Goal: Task Accomplishment & Management: Manage account settings

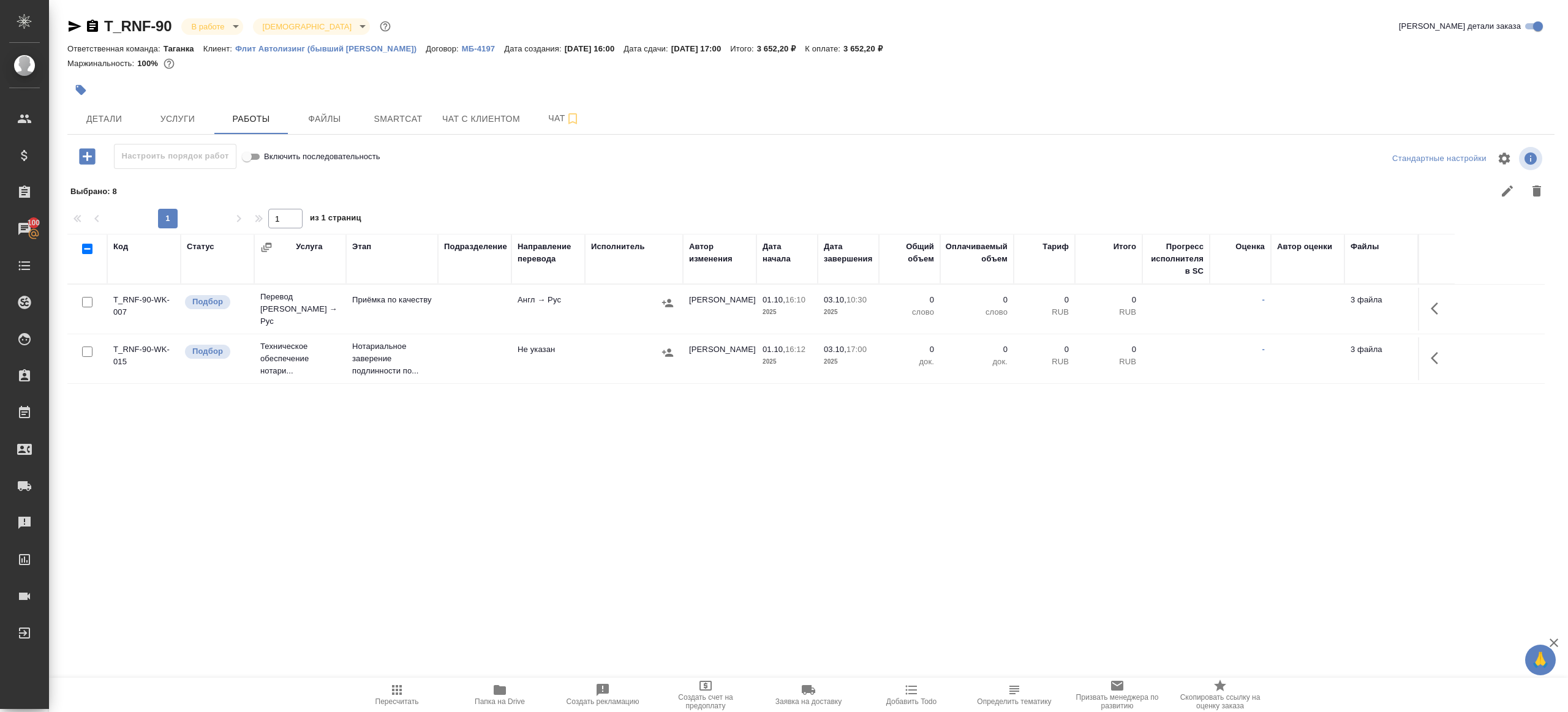
click at [1447, 300] on button "button" at bounding box center [1438, 309] width 29 height 29
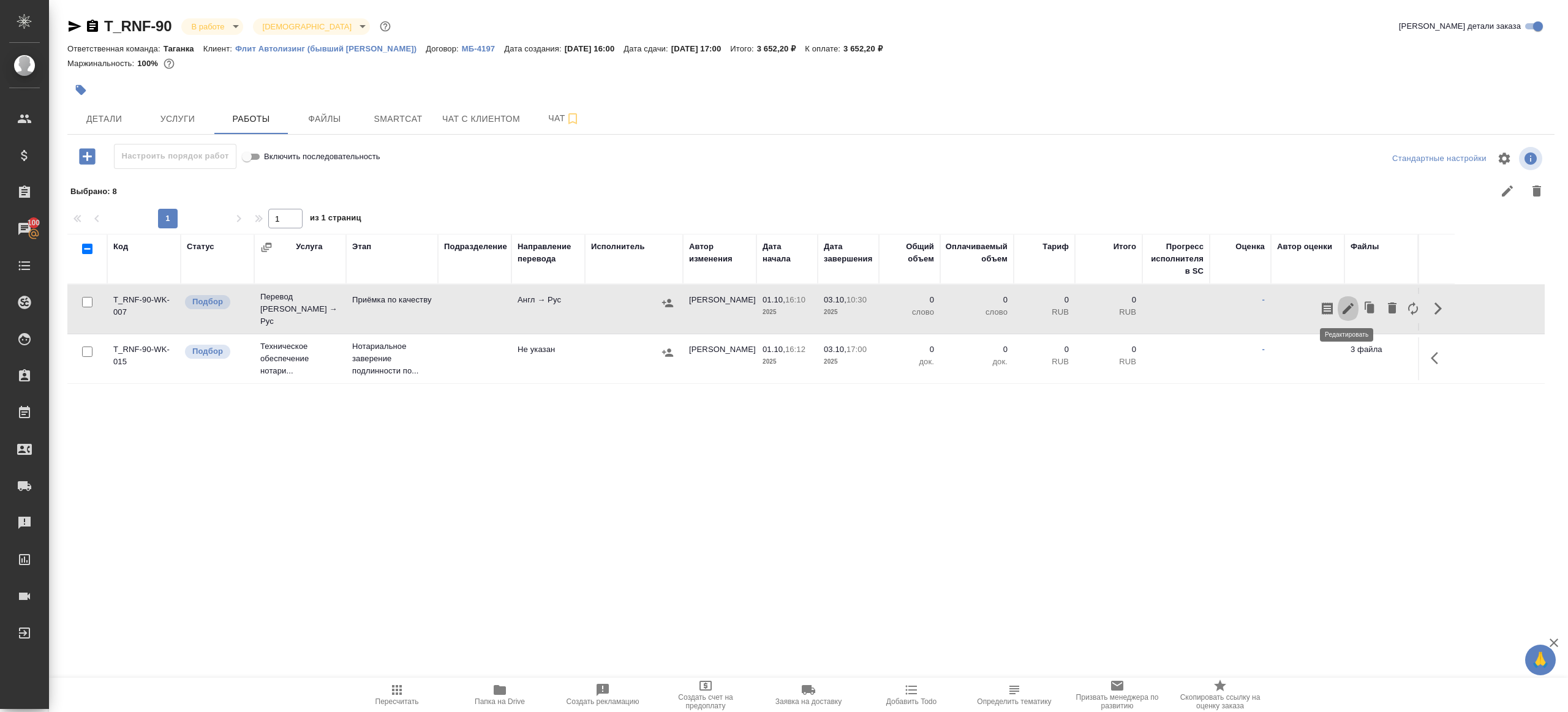
click at [1352, 305] on icon "button" at bounding box center [1348, 309] width 15 height 15
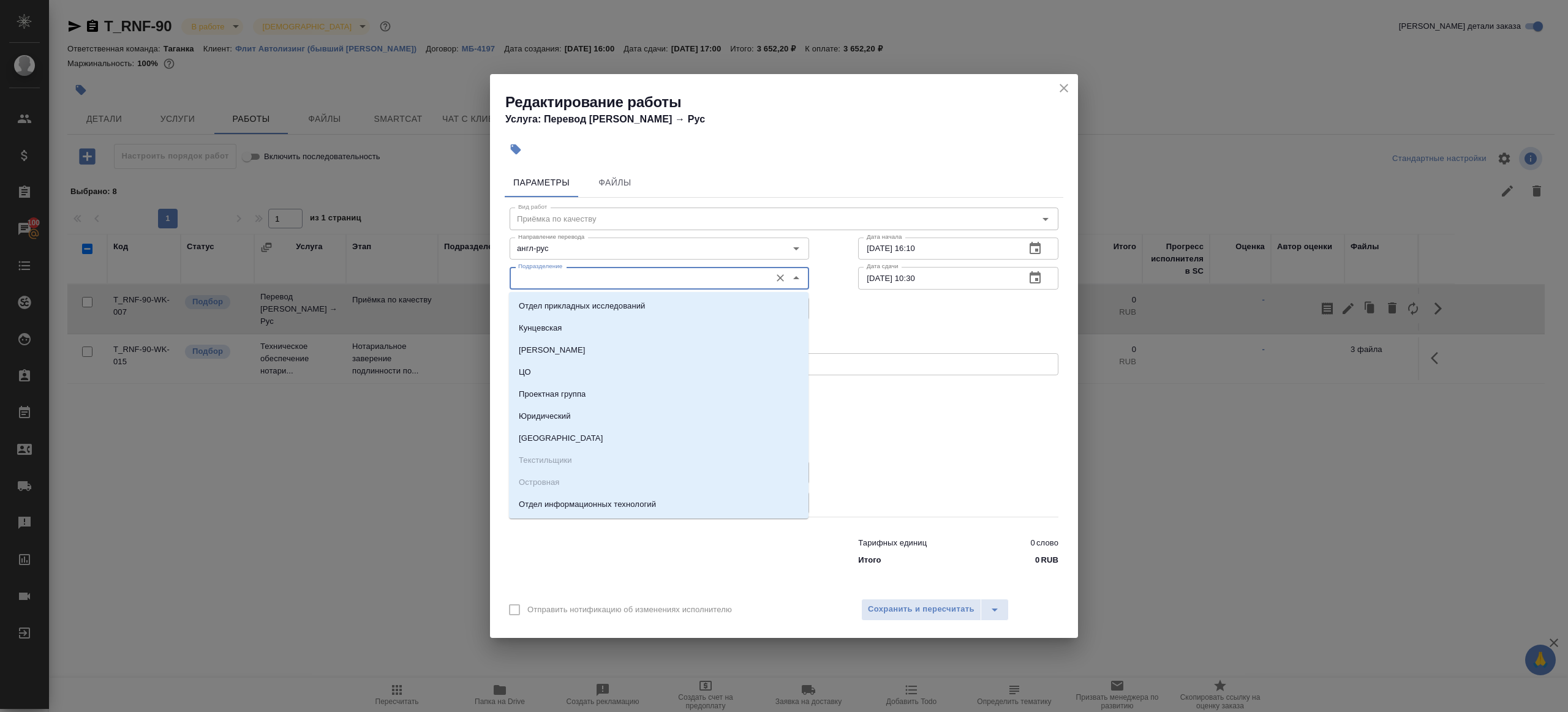
click at [639, 284] on input "Подразделение" at bounding box center [639, 278] width 251 height 15
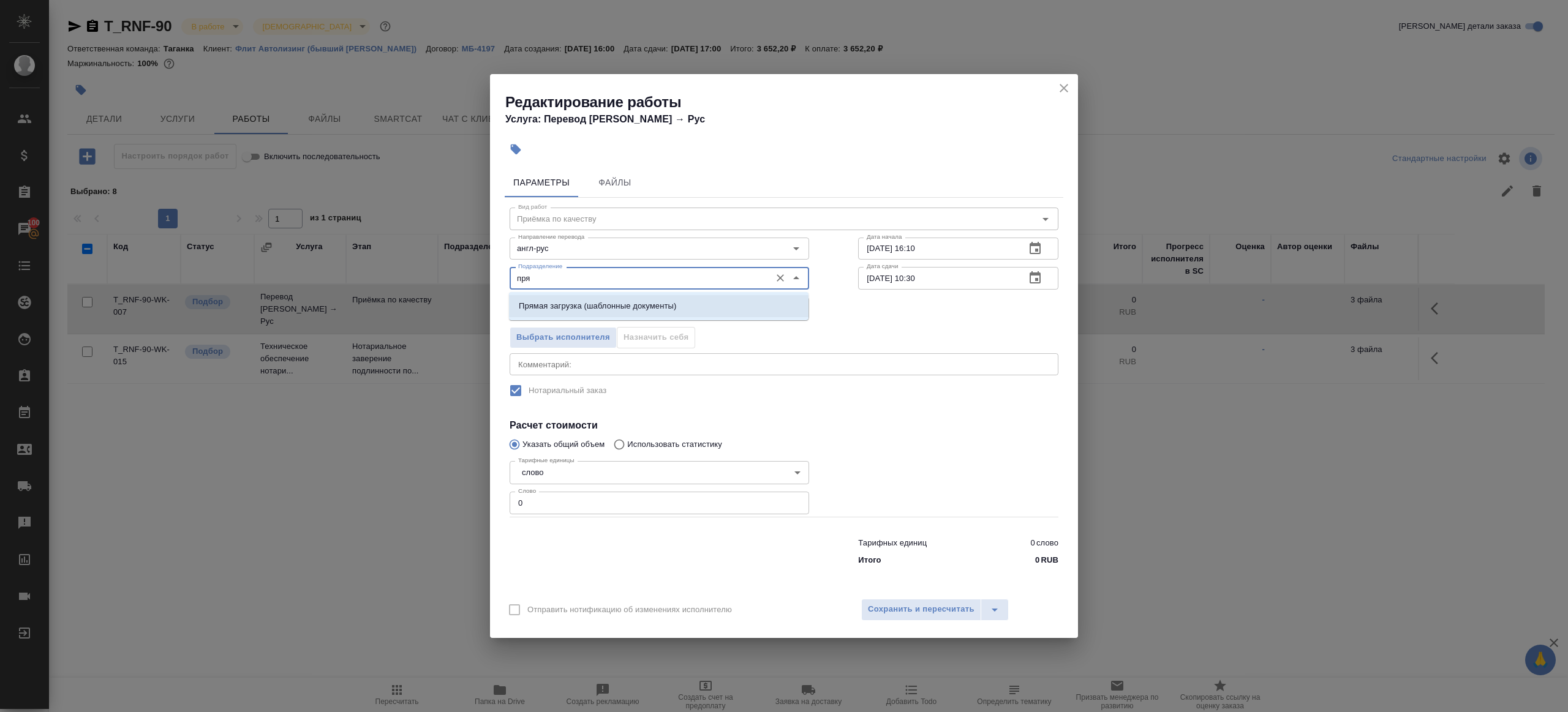
click at [643, 299] on li "Прямая загрузка (шаблонные документы)" at bounding box center [658, 306] width 300 height 22
type input "Прямая загрузка (шаблонные документы)"
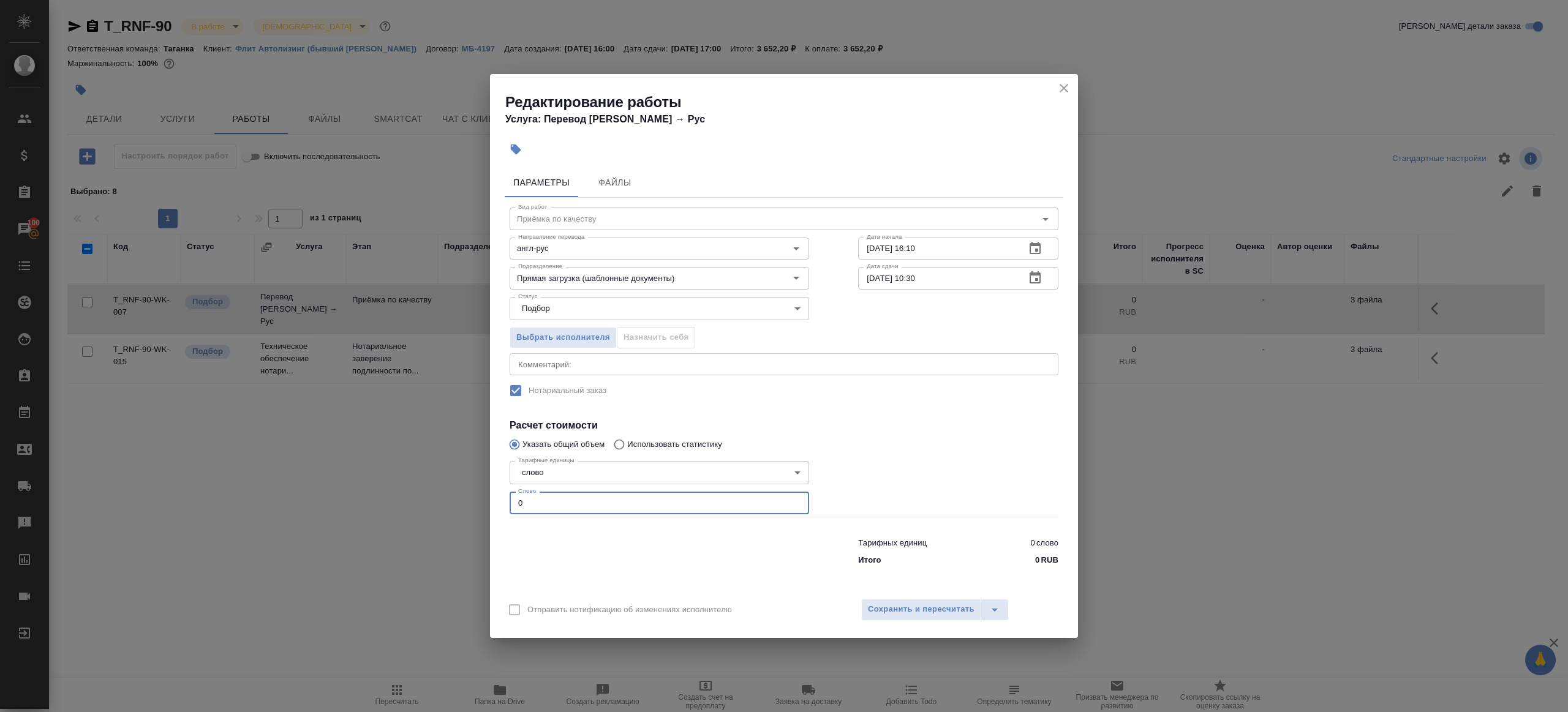
drag, startPoint x: 575, startPoint y: 501, endPoint x: 475, endPoint y: 494, distance: 100.2
click at [459, 492] on div "Редактирование работы Услуга: Перевод Стандарт Англ → Рус Параметры Файлы Вид р…" at bounding box center [784, 356] width 1568 height 712
type input "1"
click at [943, 468] on div at bounding box center [958, 486] width 249 height 109
drag, startPoint x: 874, startPoint y: 280, endPoint x: 890, endPoint y: 318, distance: 41.2
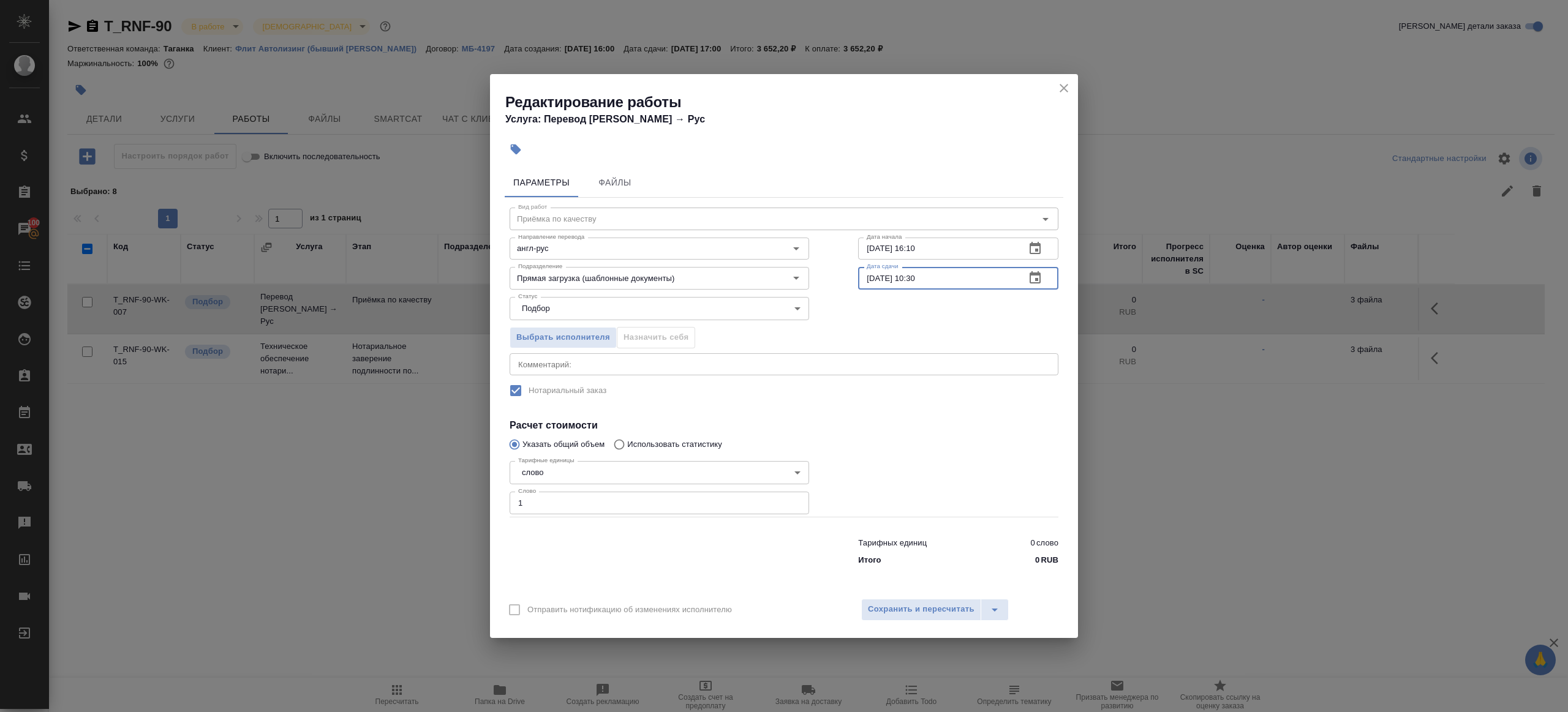
click at [874, 280] on input "[DATE] 10:30" at bounding box center [936, 278] width 158 height 22
click at [919, 276] on input "02.10.2025 10:30" at bounding box center [936, 278] width 158 height 22
type input "[DATE] 11:30"
click at [920, 442] on div at bounding box center [958, 486] width 249 height 109
click at [902, 588] on div "Параметры Файлы Вид работ Приёмка по качеству Вид работ Направление перевода ан…" at bounding box center [784, 376] width 588 height 427
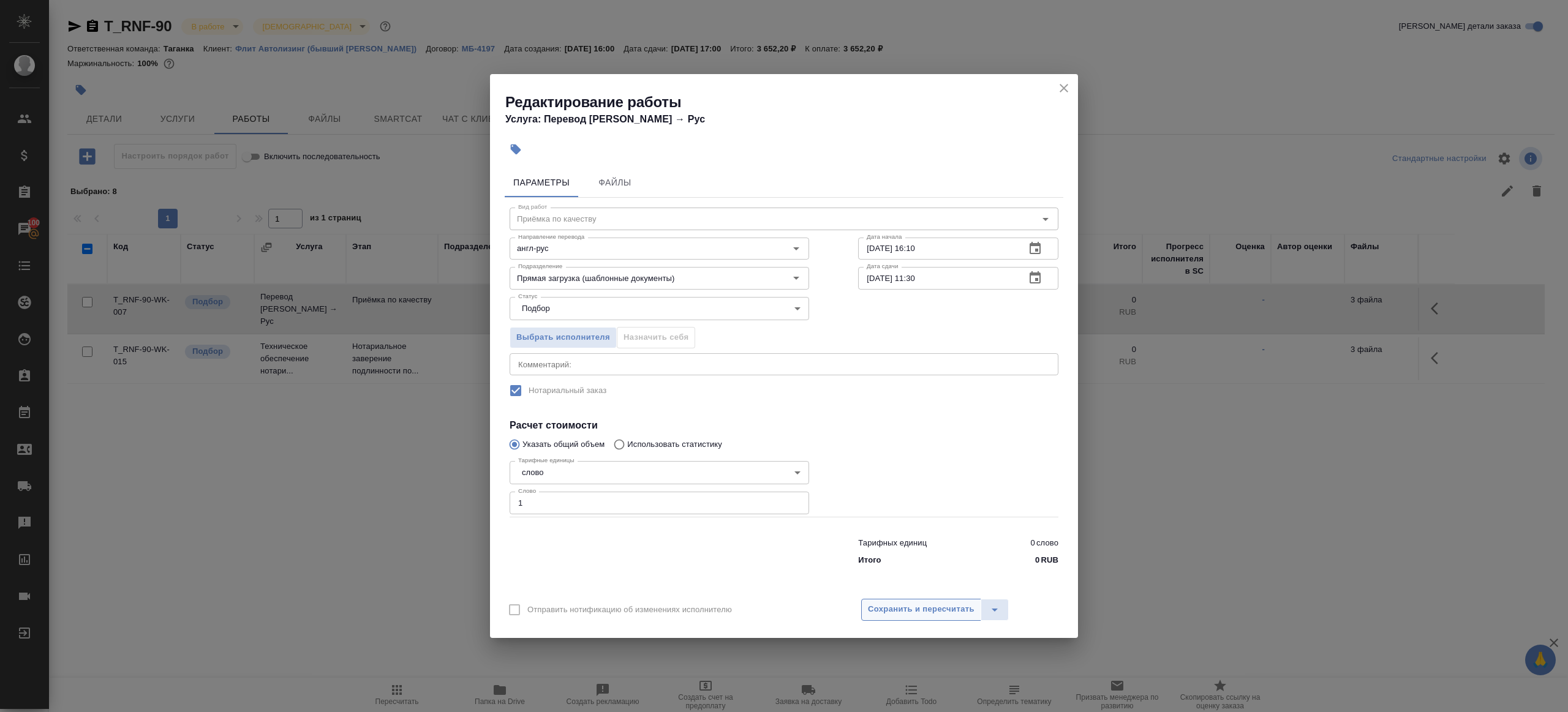
click at [902, 608] on span "Сохранить и пересчитать" at bounding box center [921, 609] width 107 height 14
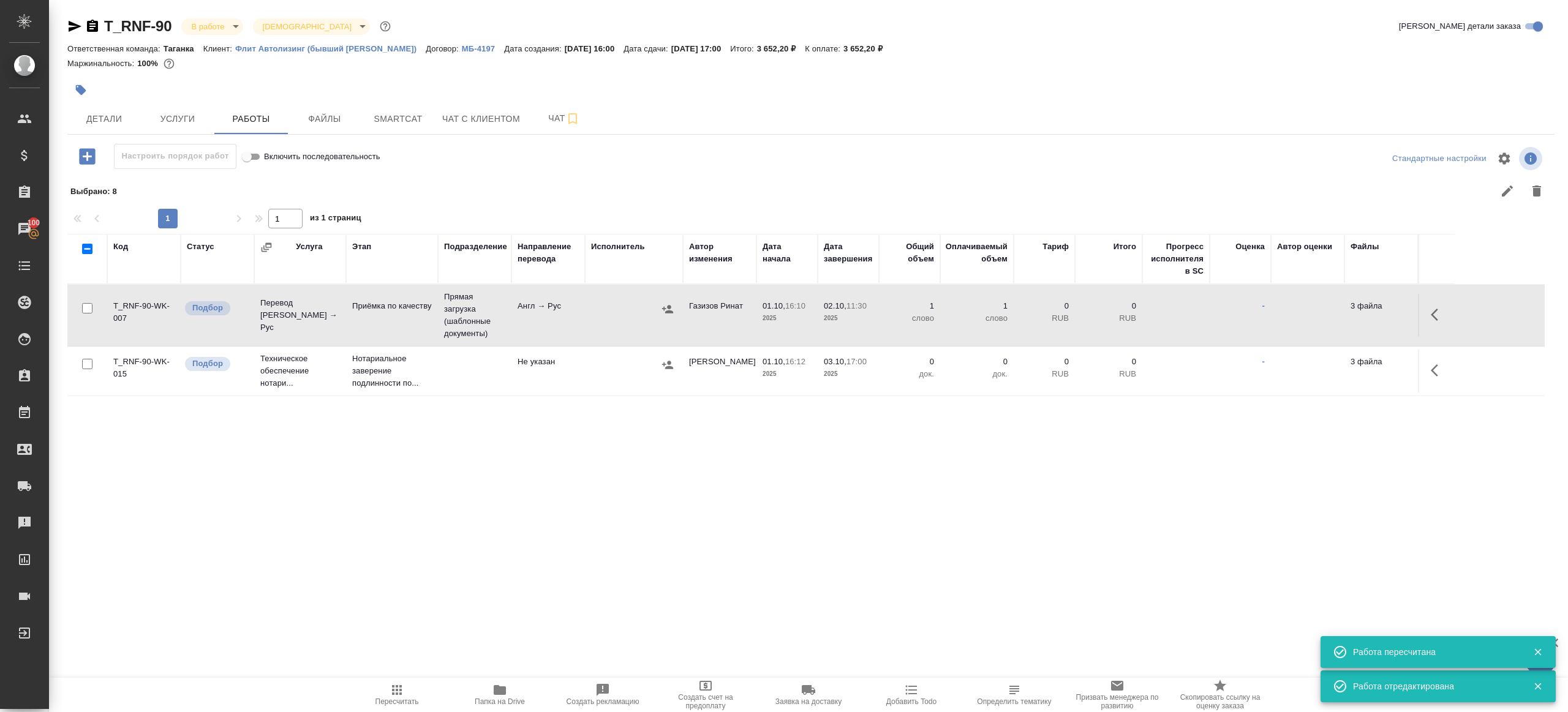
click at [499, 687] on icon "button" at bounding box center [499, 690] width 12 height 10
click at [404, 312] on p "Приёмка по качеству" at bounding box center [392, 306] width 79 height 12
click at [392, 686] on icon "button" at bounding box center [396, 690] width 10 height 10
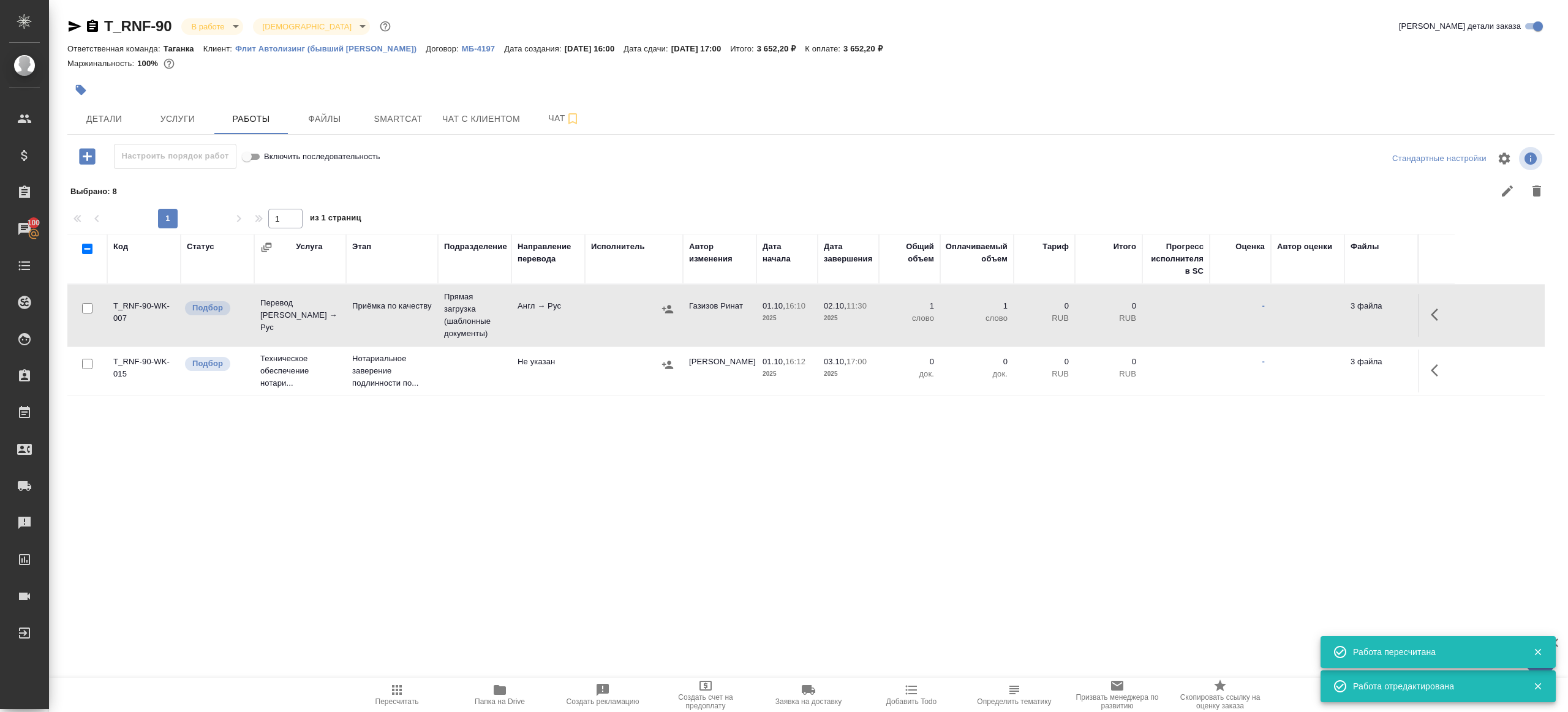
click at [434, 620] on div ".cls-1 fill:#fff; AWATERA Gazizov Rinat Клиенты Спецификации Заказы 100 Чаты To…" at bounding box center [784, 356] width 1568 height 712
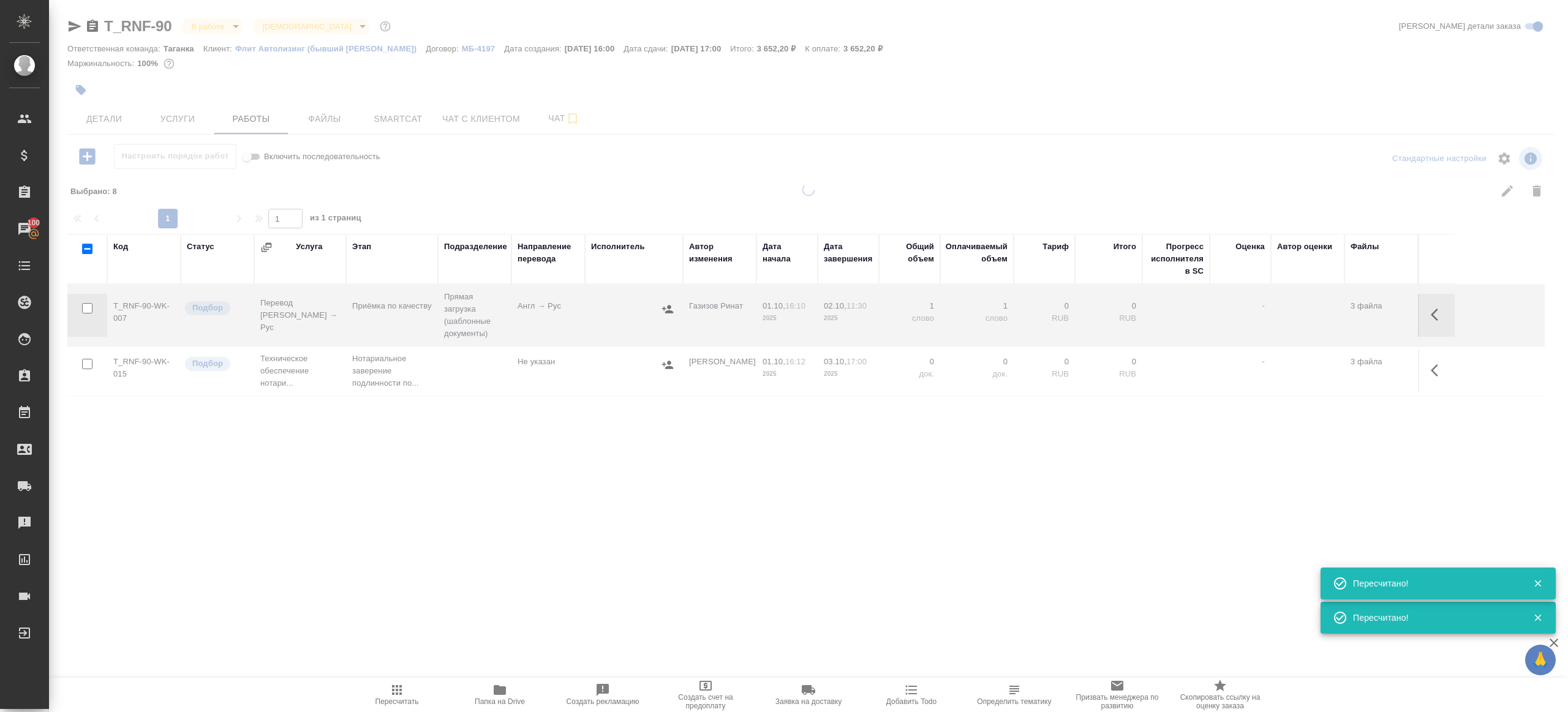
click at [100, 112] on span "Детали" at bounding box center [104, 118] width 59 height 15
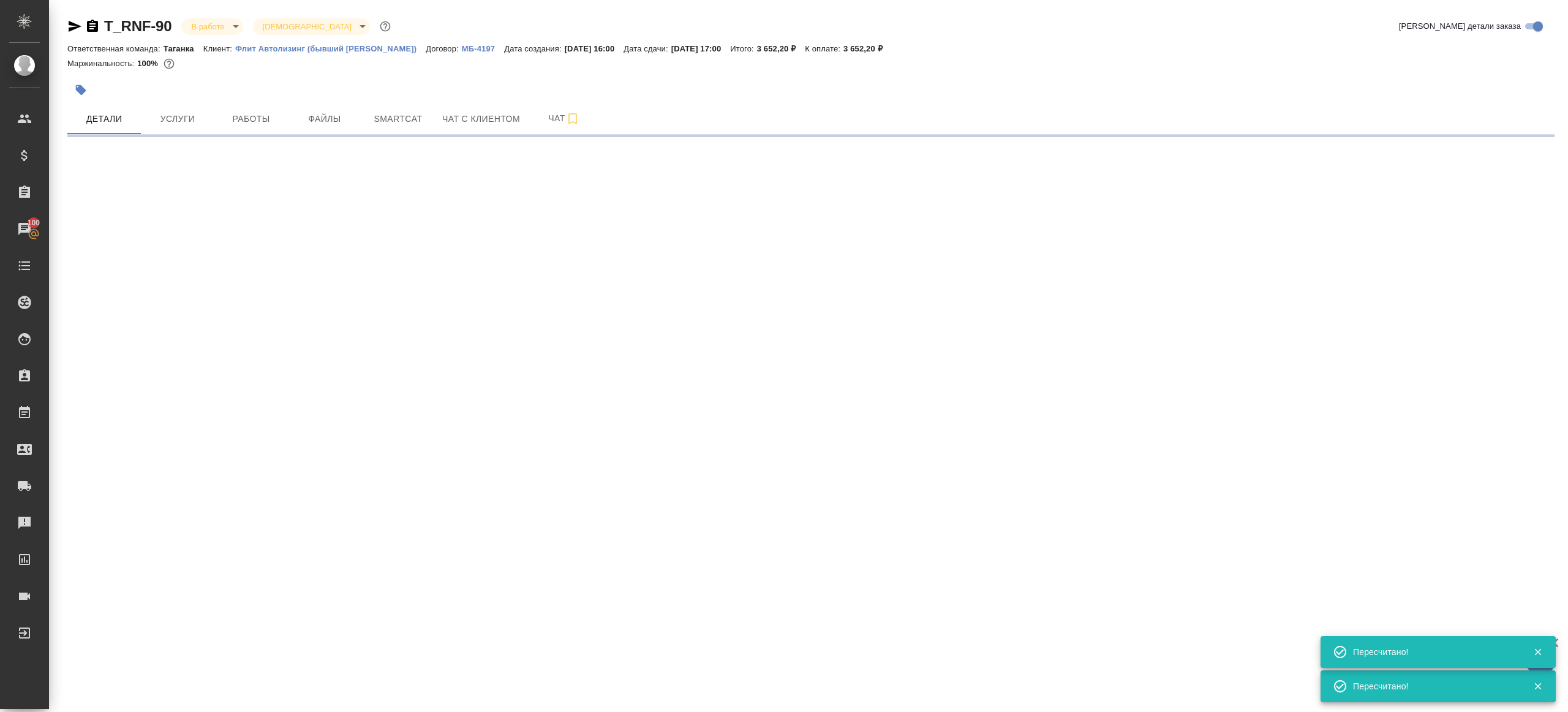
select select "RU"
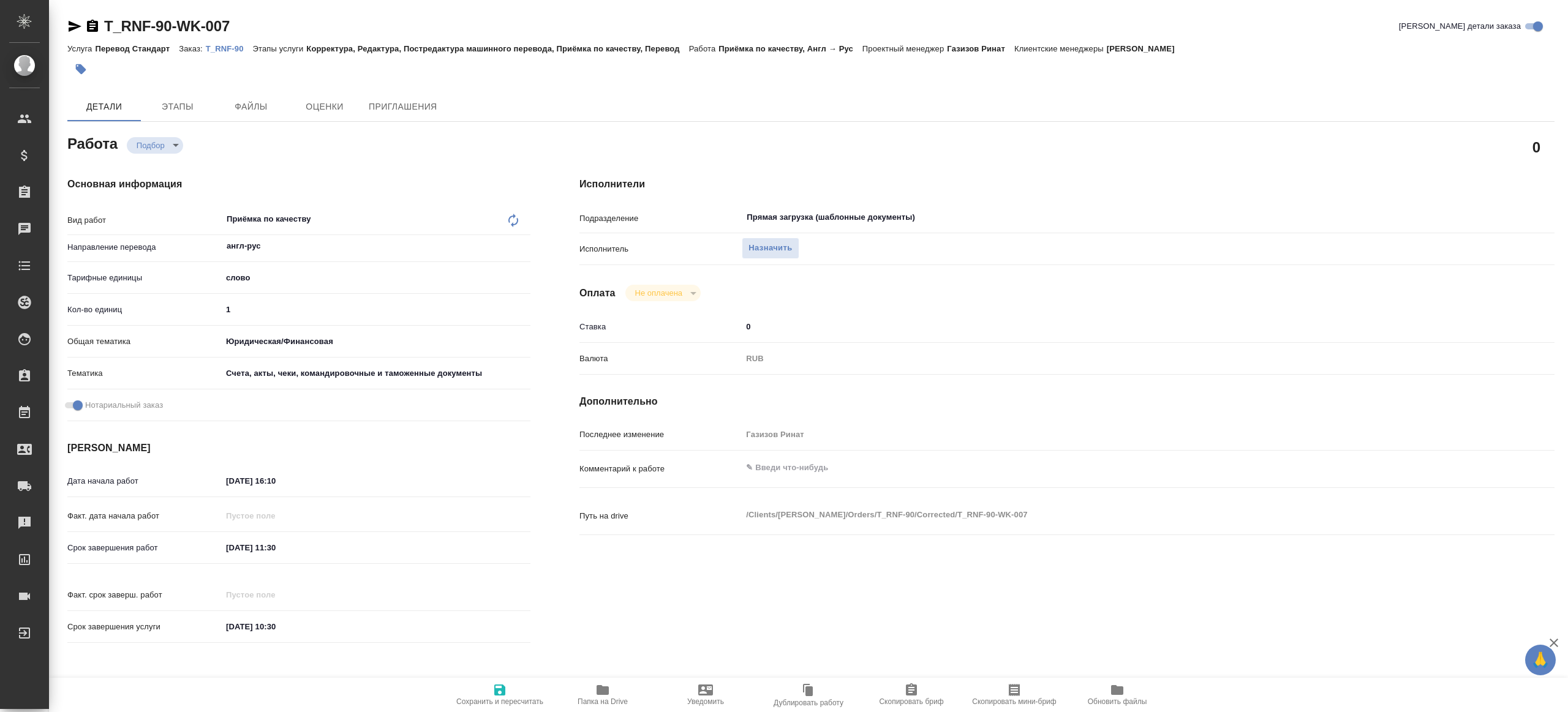
type textarea "x"
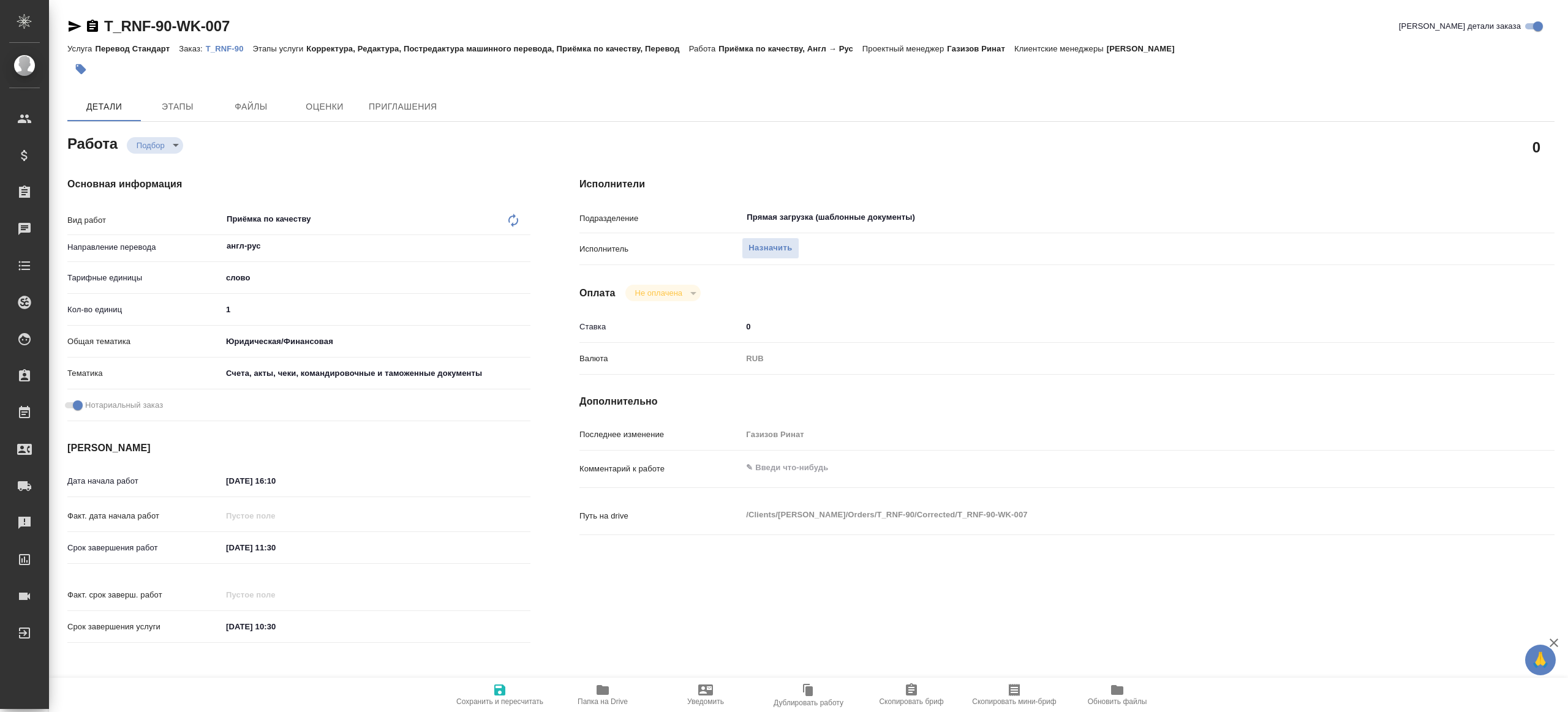
type textarea "x"
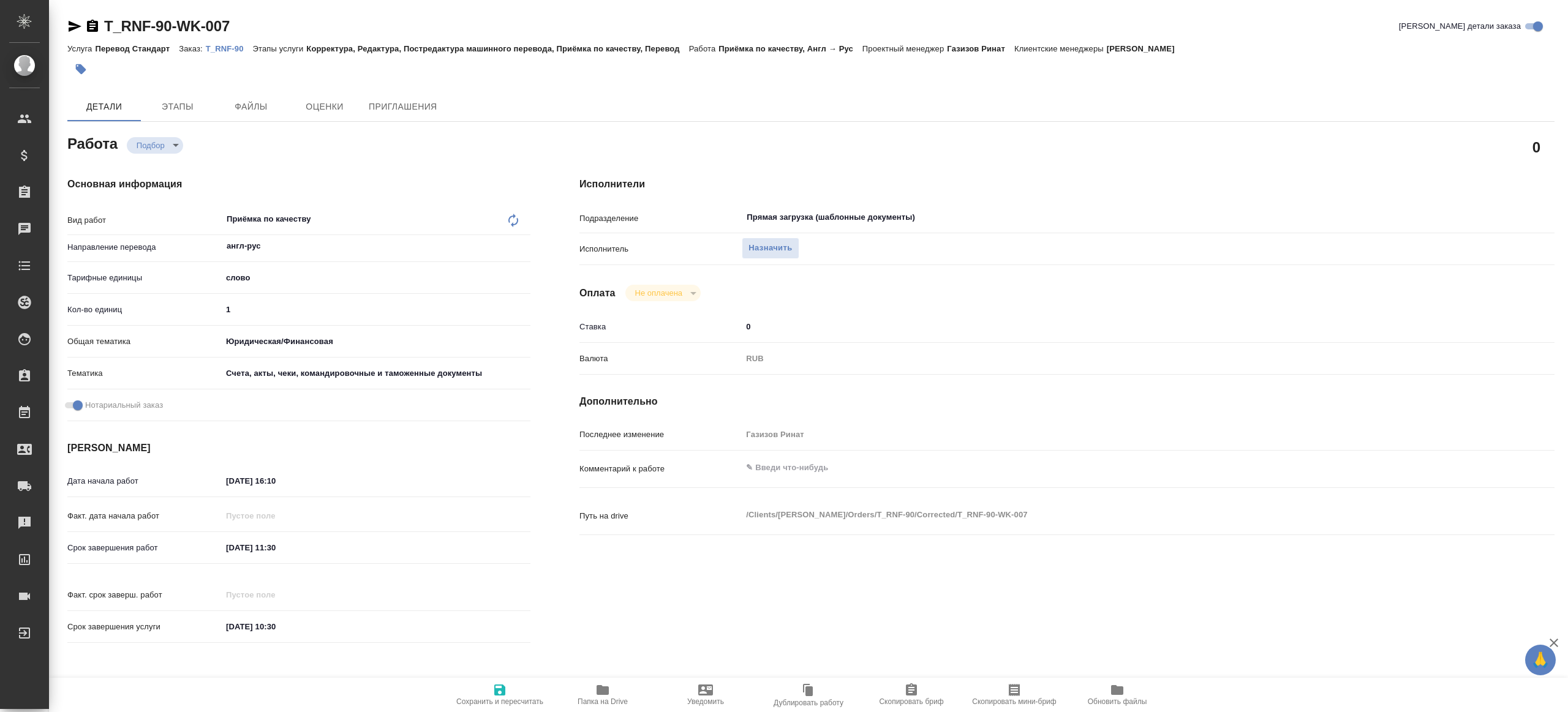
type textarea "x"
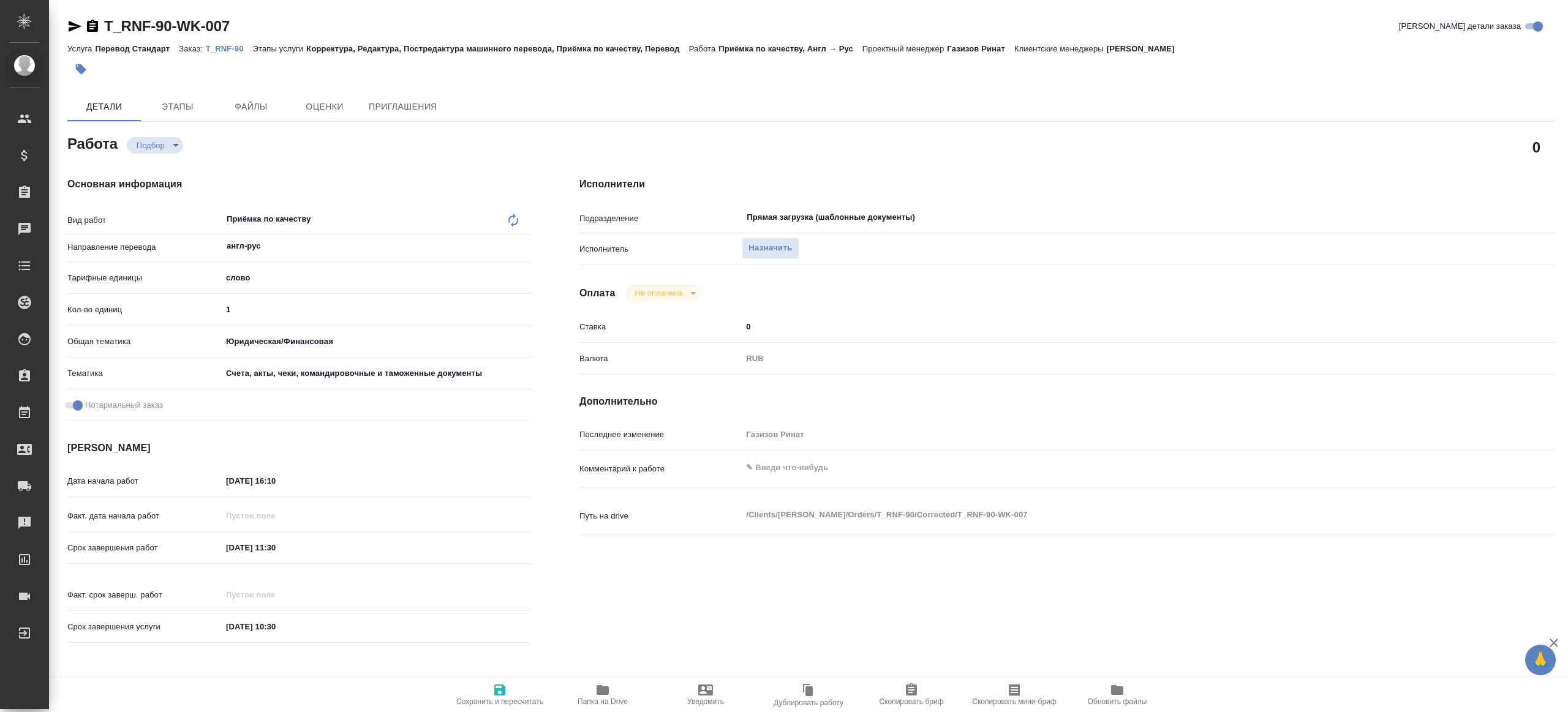
type textarea "x"
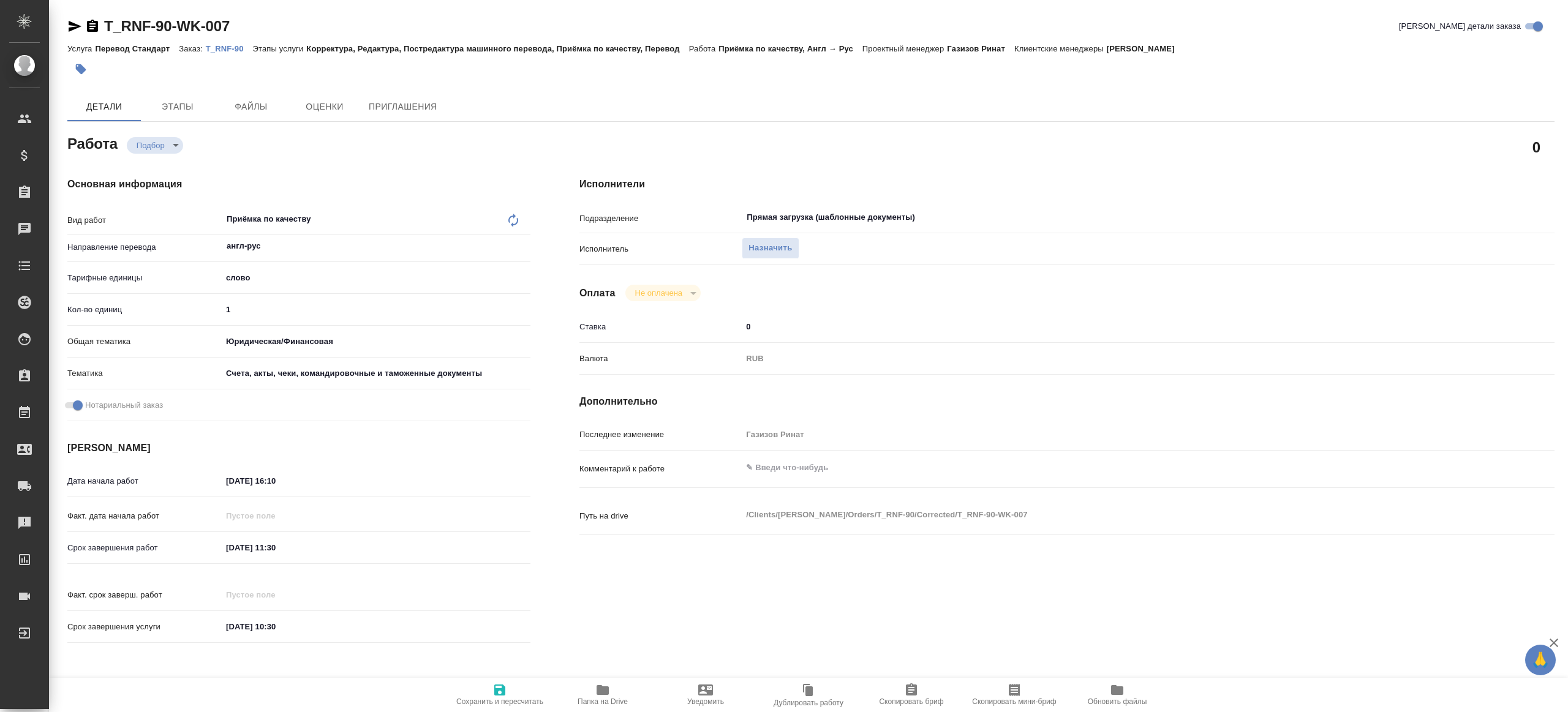
type textarea "x"
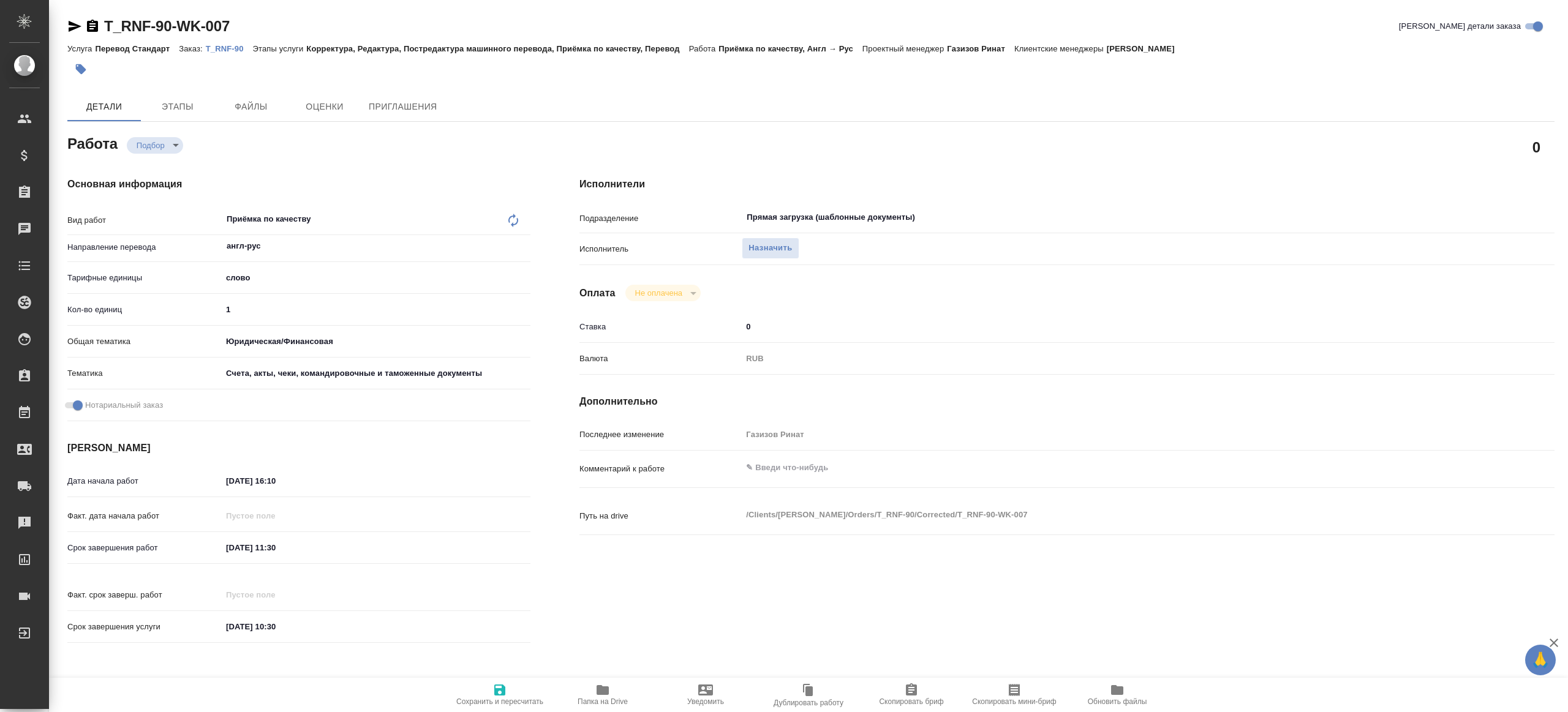
type textarea "x"
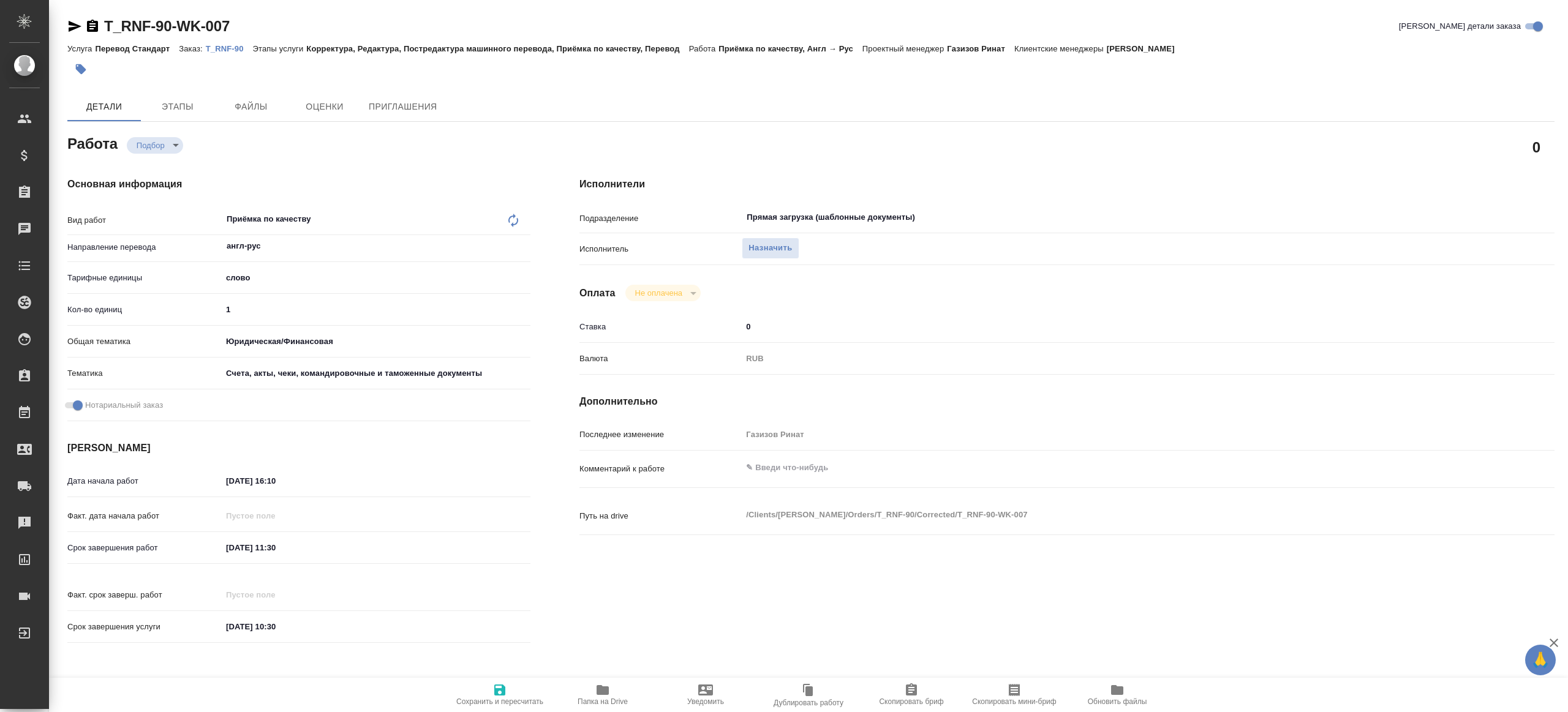
type textarea "x"
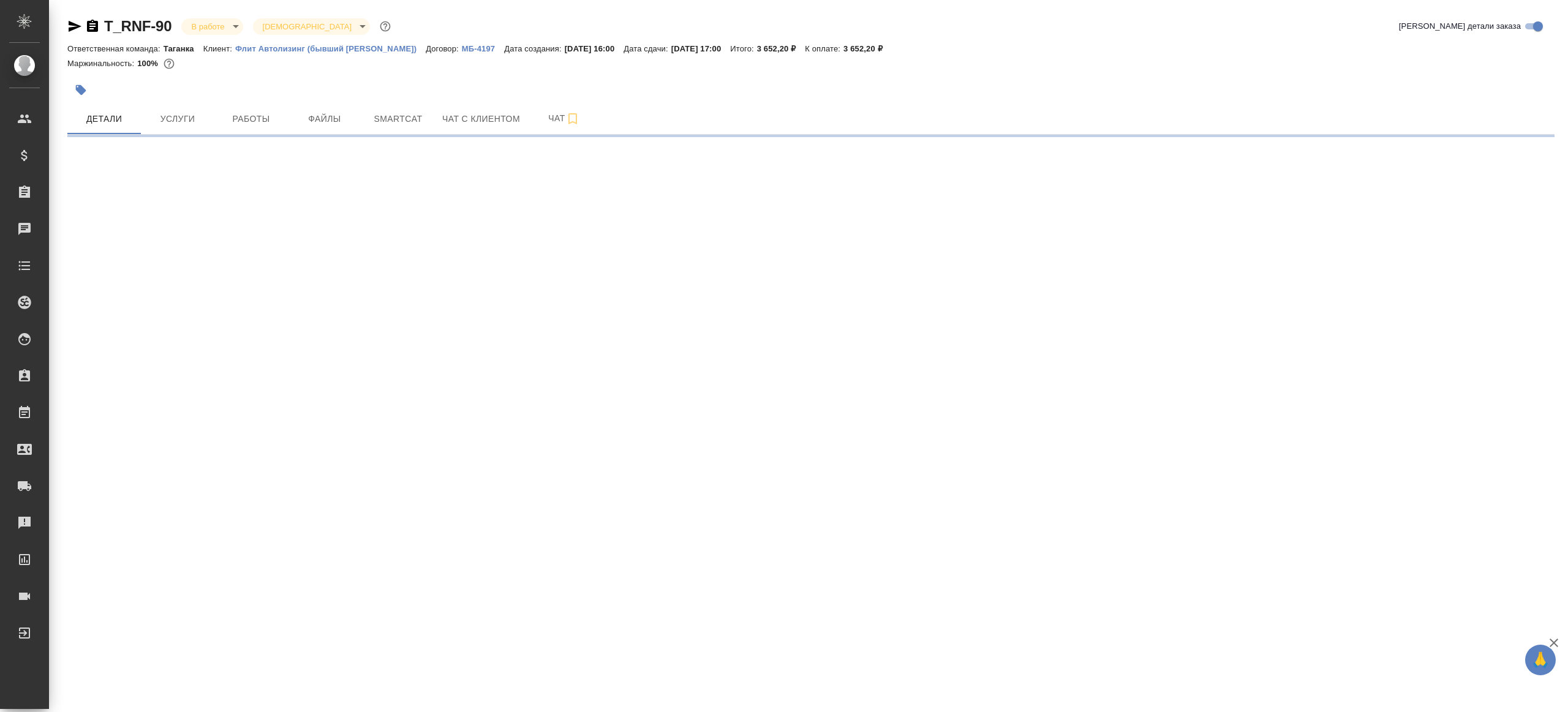
select select "RU"
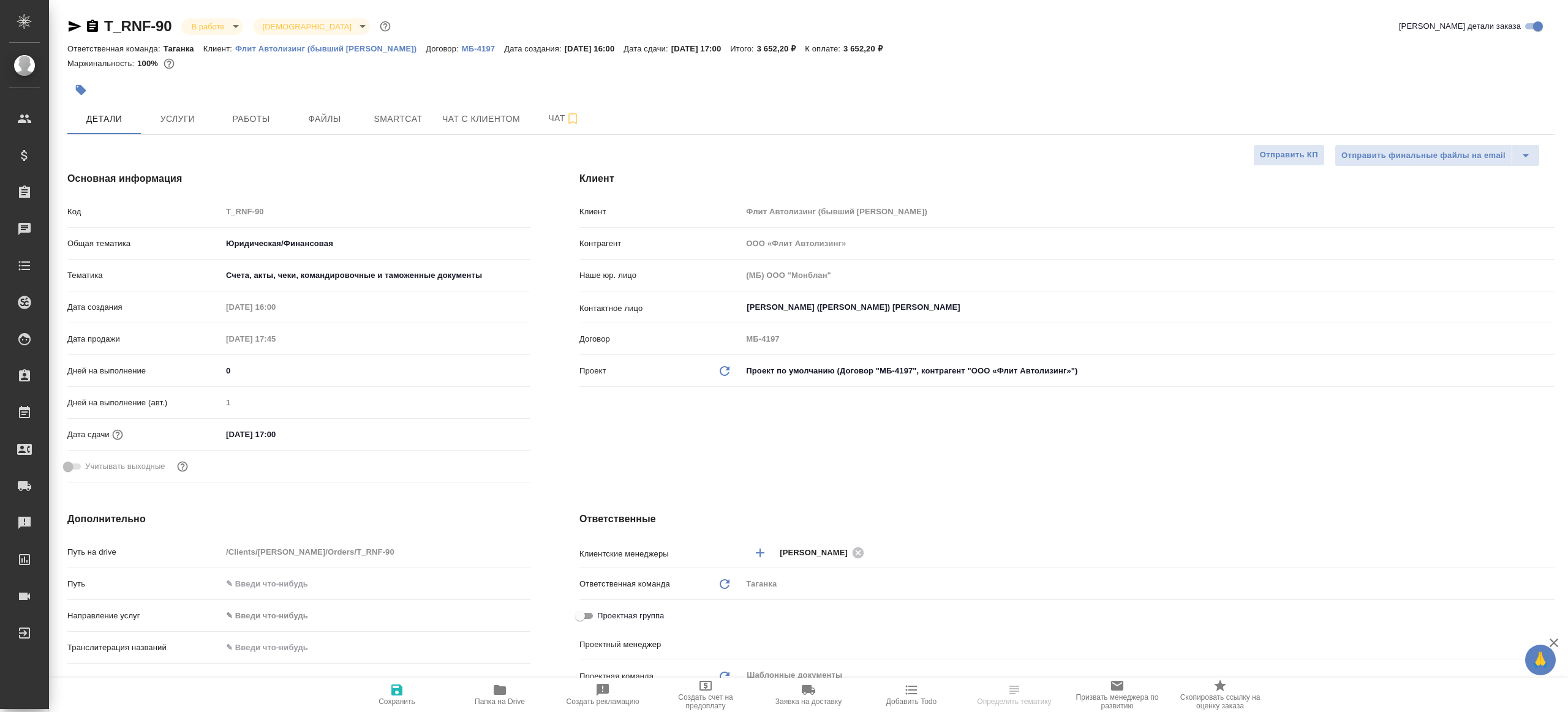
type textarea "x"
type input "Газизов Ринат"
click at [260, 119] on span "Работы" at bounding box center [250, 118] width 59 height 15
